Goal: Use online tool/utility: Utilize a website feature to perform a specific function

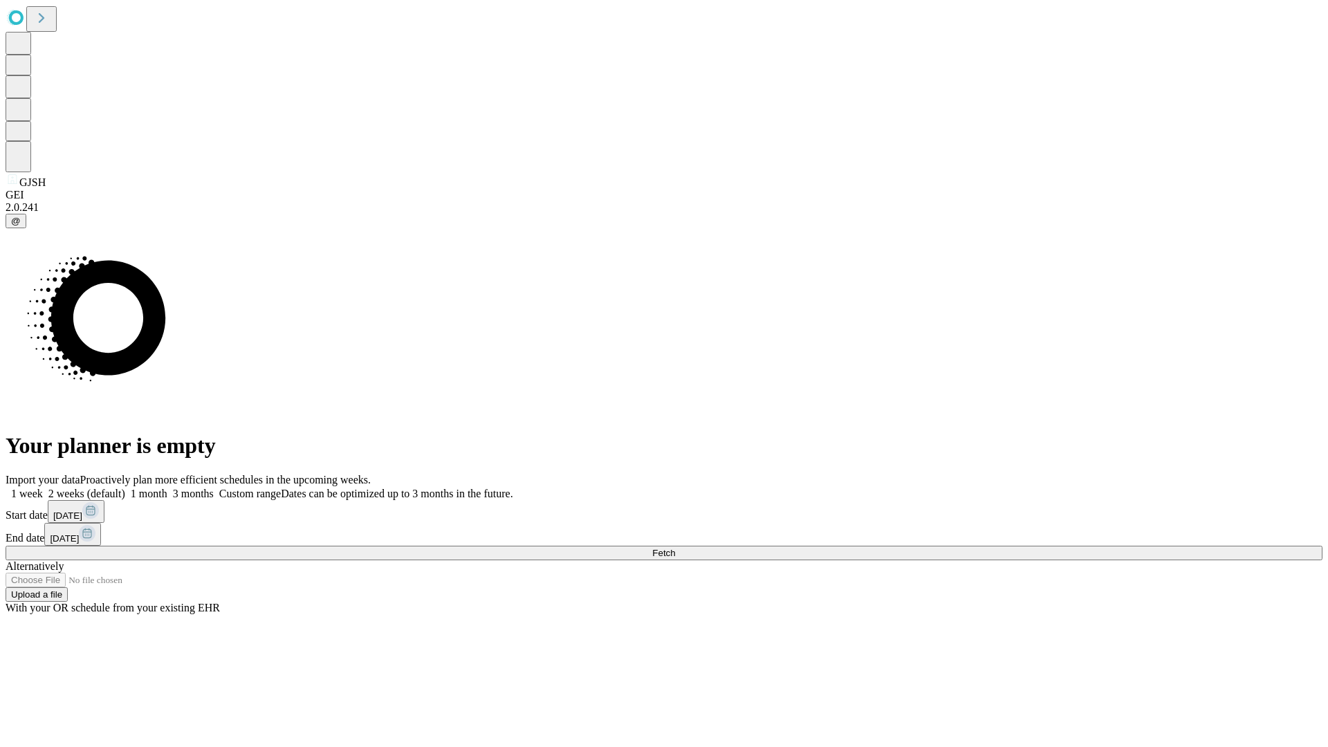
click at [675, 548] on span "Fetch" at bounding box center [663, 553] width 23 height 10
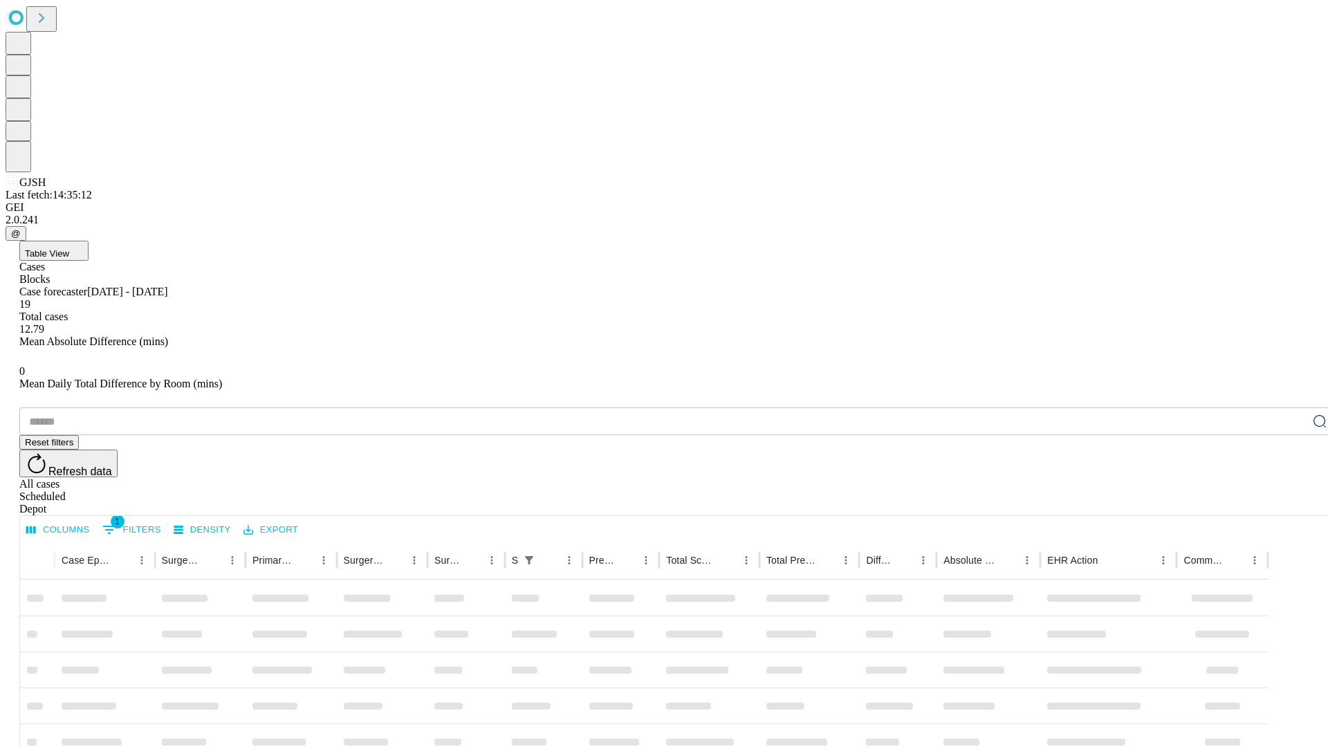
click at [69, 248] on span "Table View" at bounding box center [47, 253] width 44 height 10
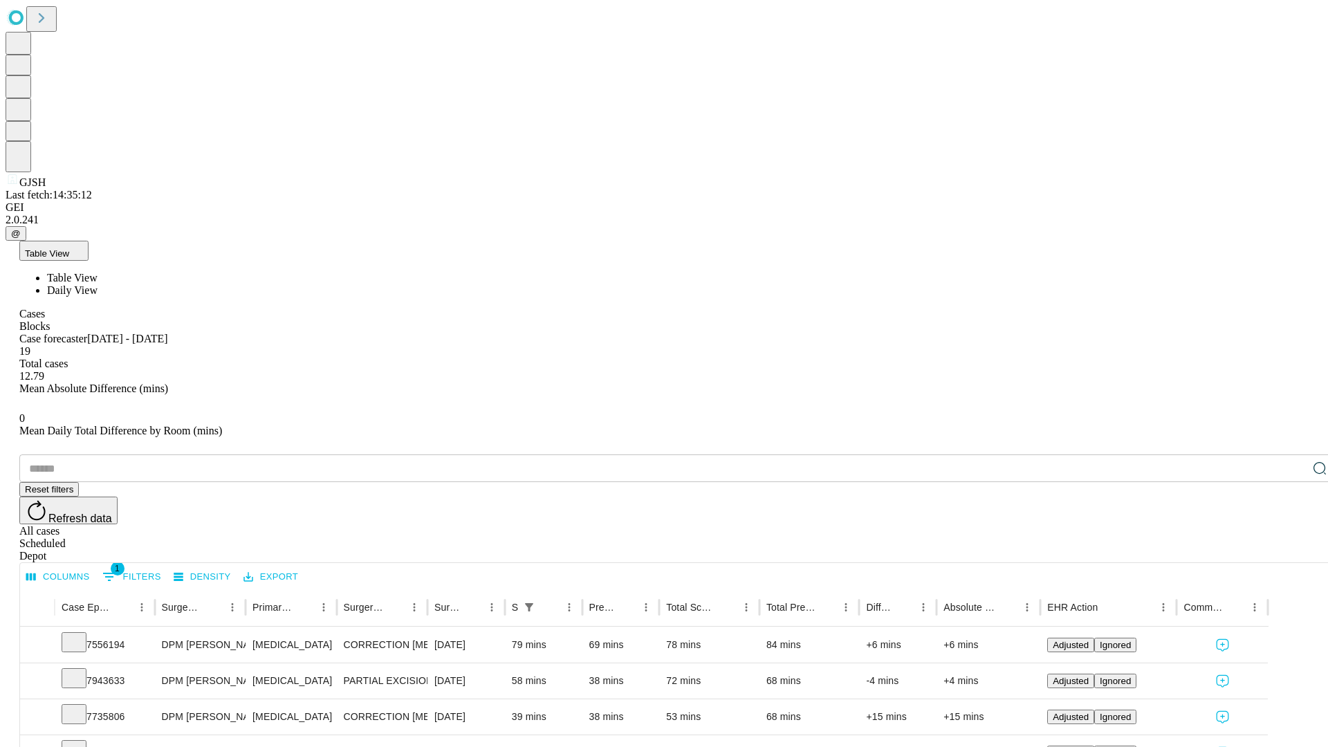
click at [97, 284] on span "Daily View" at bounding box center [72, 290] width 50 height 12
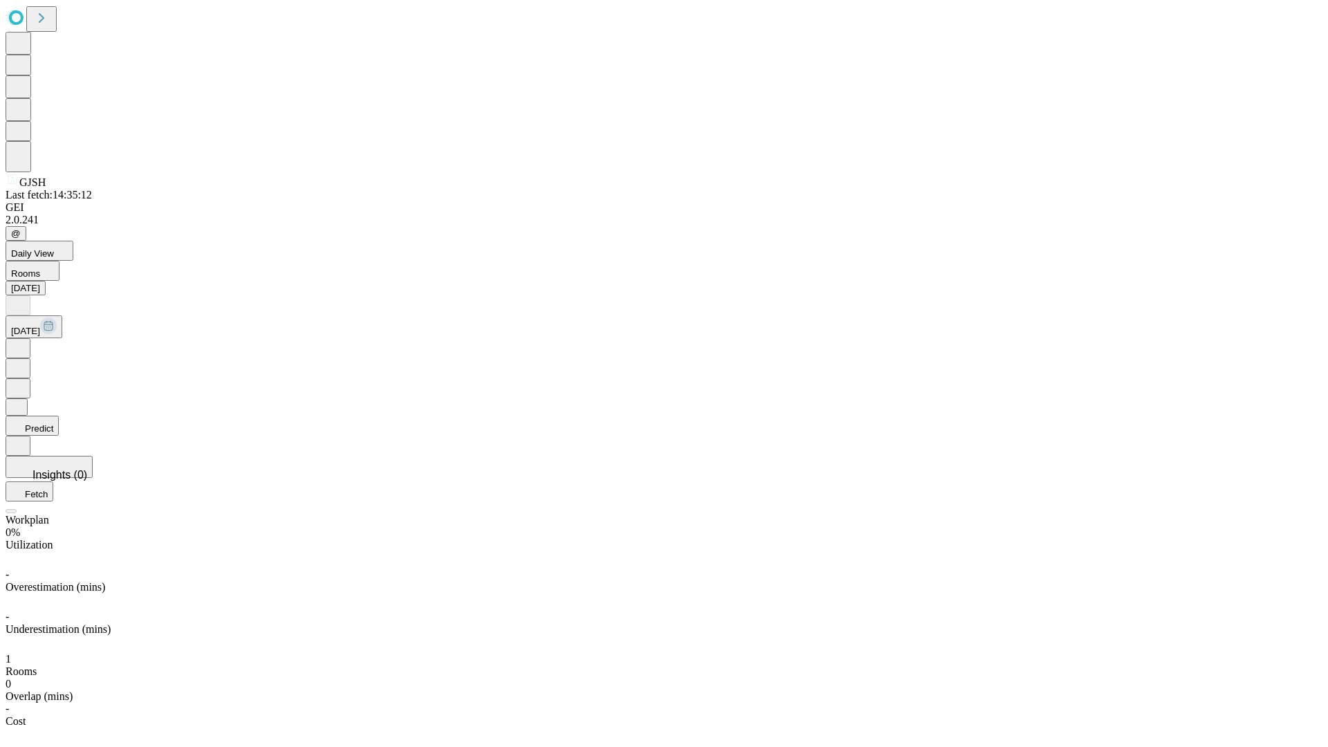
click at [59, 416] on button "Predict" at bounding box center [32, 426] width 53 height 20
